Goal: Task Accomplishment & Management: Manage account settings

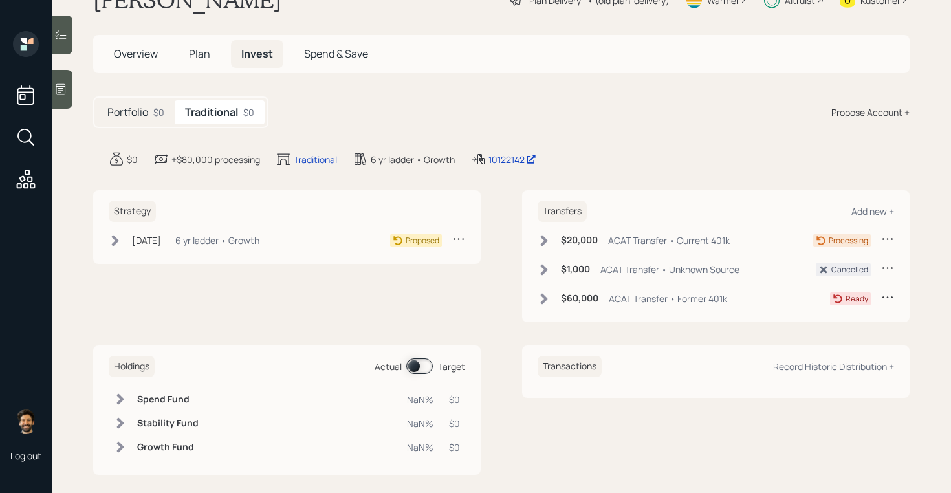
scroll to position [47, 0]
